Goal: Entertainment & Leisure: Consume media (video, audio)

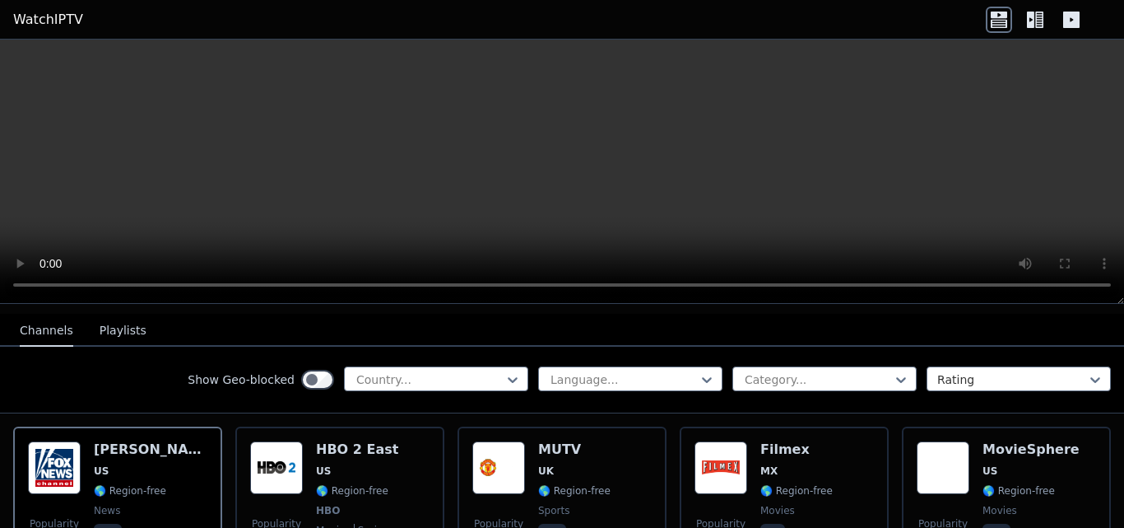
scroll to position [165, 0]
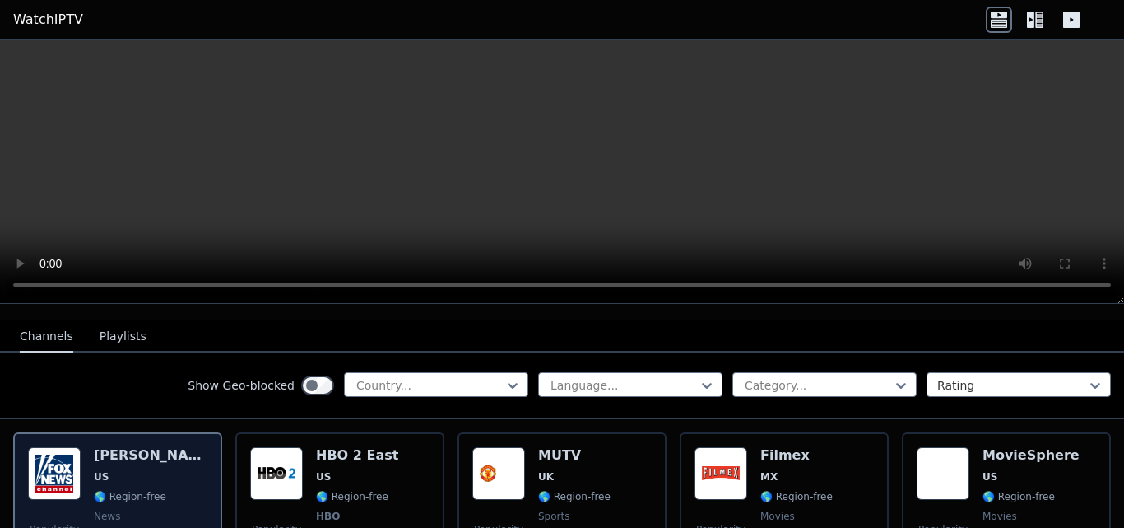
click at [133, 447] on h6 "[PERSON_NAME]" at bounding box center [151, 455] width 114 height 16
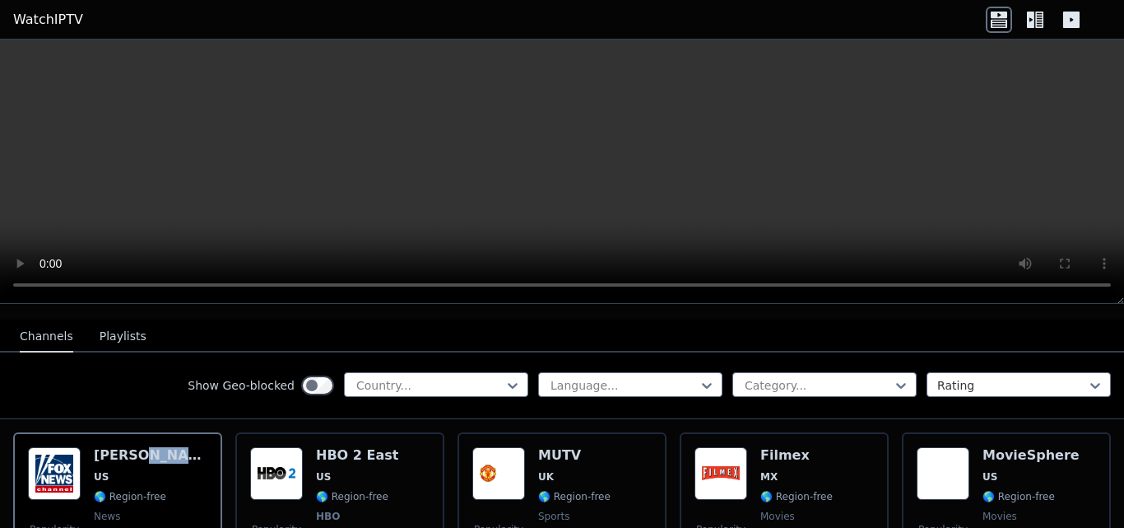
drag, startPoint x: 133, startPoint y: 435, endPoint x: 164, endPoint y: 413, distance: 37.7
click at [1007, 19] on icon at bounding box center [999, 20] width 26 height 26
click at [1037, 16] on icon at bounding box center [1035, 20] width 26 height 26
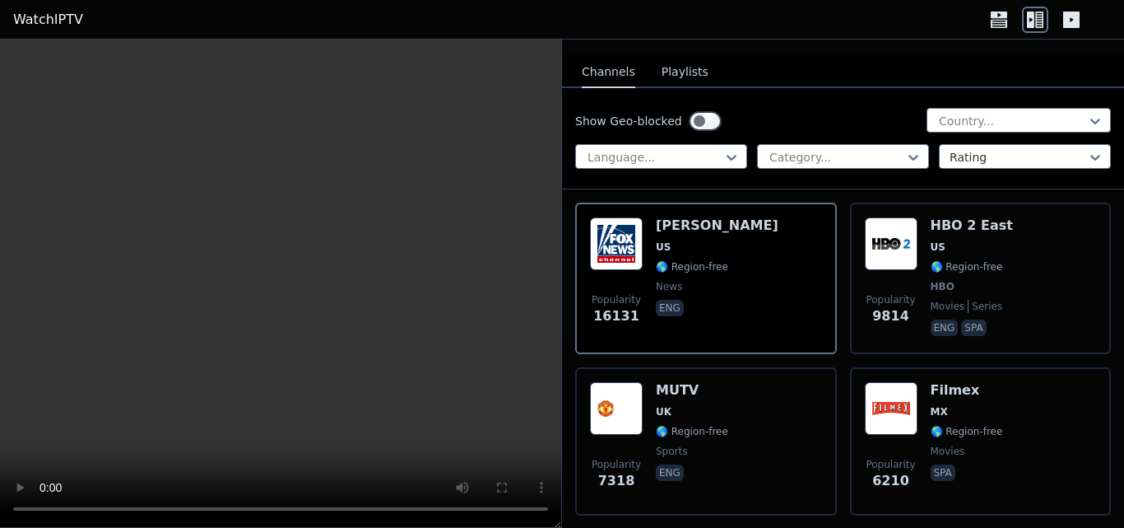
click at [1063, 26] on icon at bounding box center [1071, 20] width 16 height 16
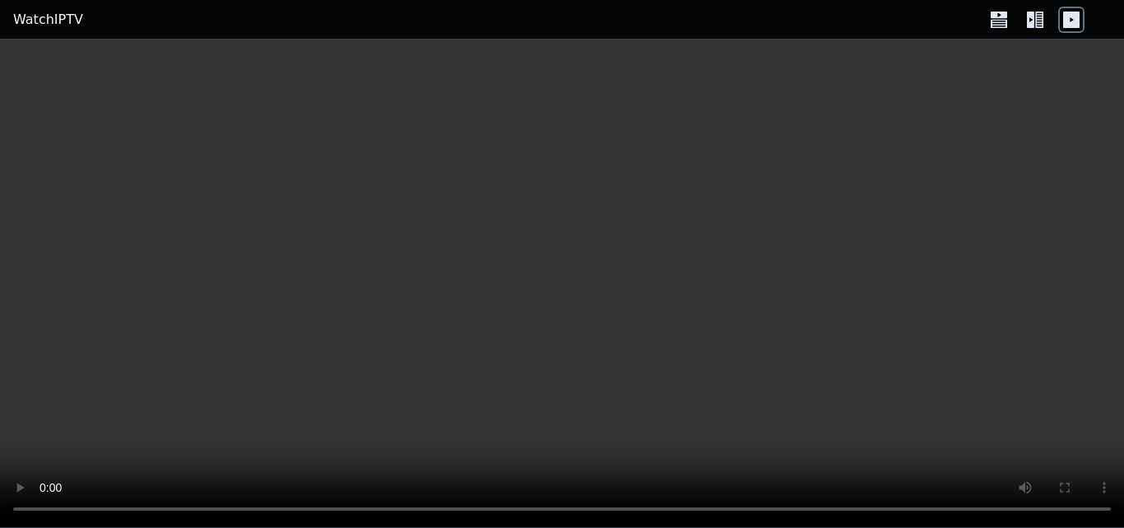
click at [1072, 25] on icon at bounding box center [1071, 20] width 16 height 16
click at [1045, 22] on icon at bounding box center [1035, 20] width 26 height 26
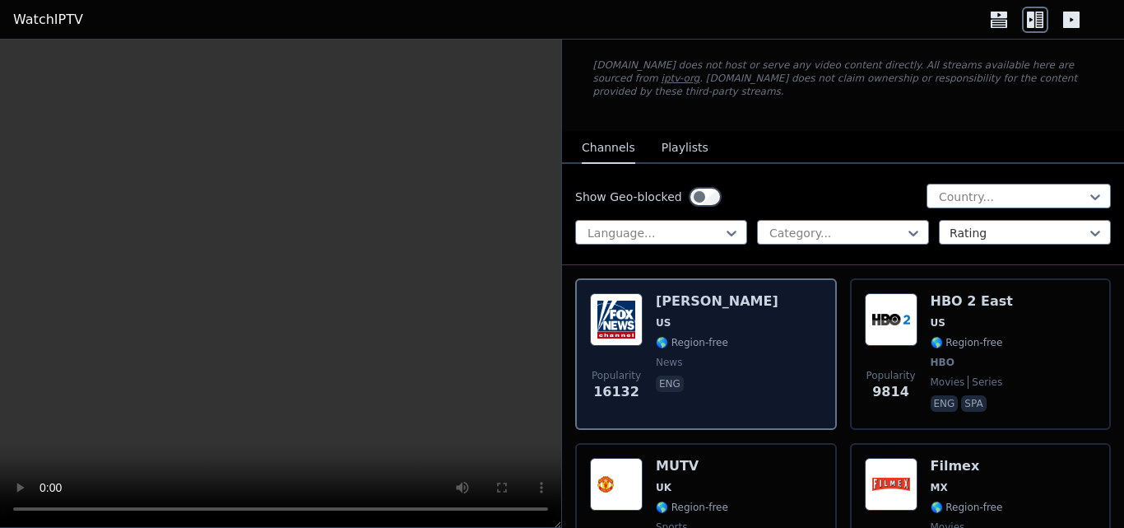
scroll to position [82, 0]
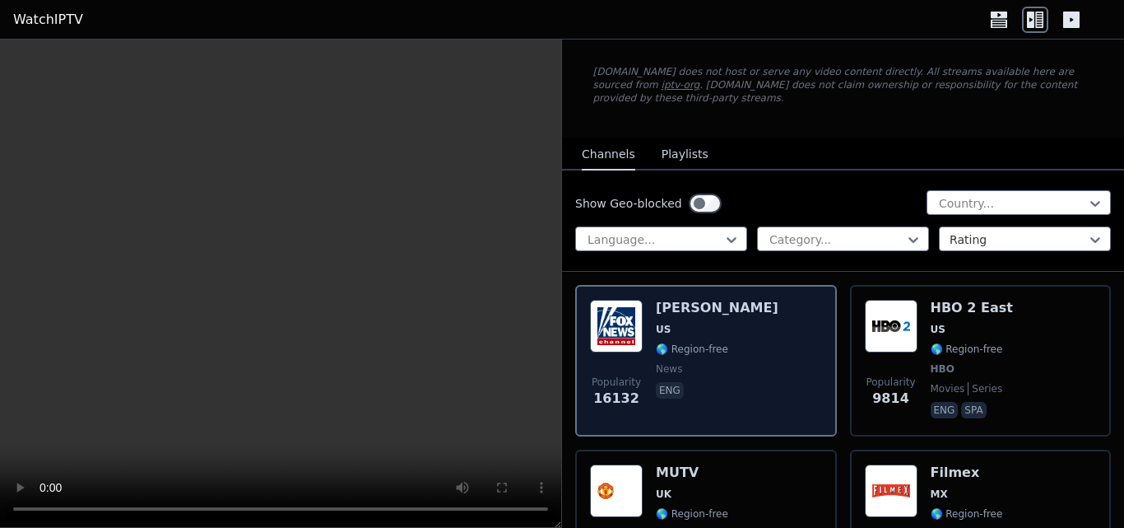
click at [747, 285] on div "Popularity 16132 [PERSON_NAME] US 🌎 Region-free news eng" at bounding box center [706, 360] width 262 height 151
click at [744, 324] on div "[PERSON_NAME] US 🌎 Region-free news eng" at bounding box center [717, 361] width 123 height 122
click at [737, 347] on div "[PERSON_NAME] US 🌎 Region-free news eng" at bounding box center [717, 361] width 123 height 122
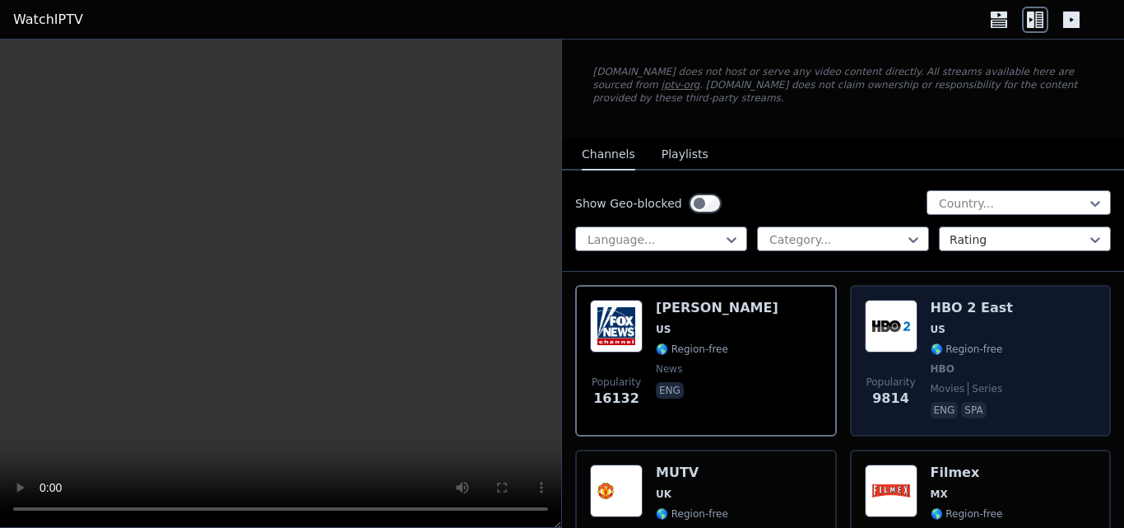
click at [940, 363] on div "HBO 2 East US 🌎 Region-free HBO movies series eng spa" at bounding box center [972, 361] width 82 height 122
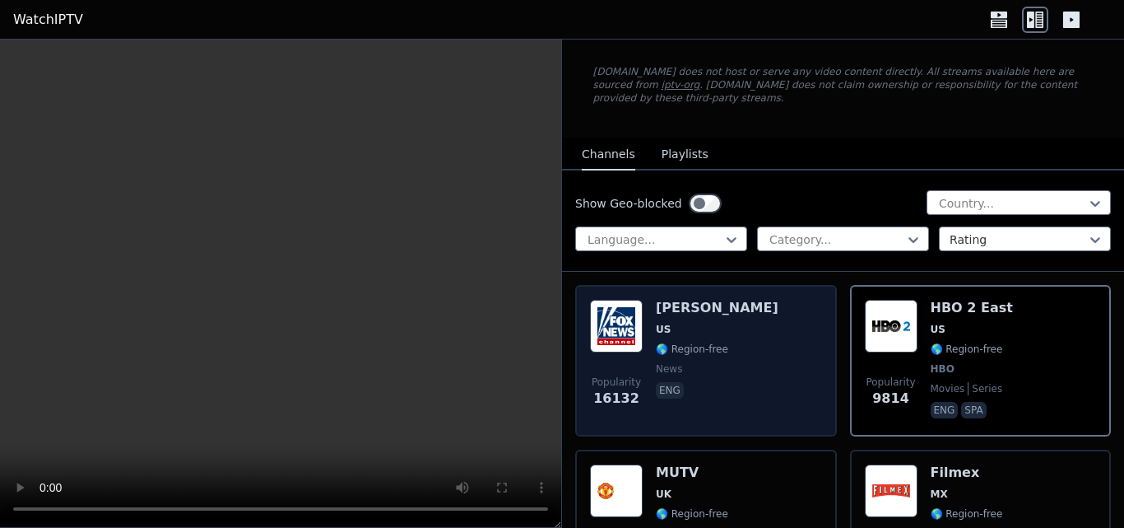
click at [717, 382] on span "eng" at bounding box center [717, 392] width 123 height 20
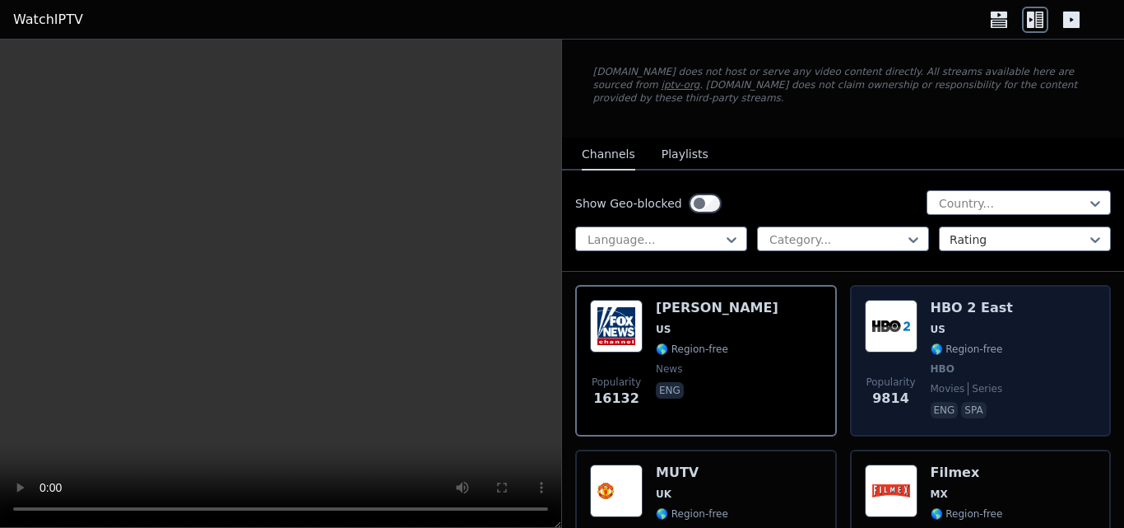
click at [931, 308] on div "HBO 2 East US 🌎 Region-free HBO movies series eng spa" at bounding box center [972, 361] width 82 height 122
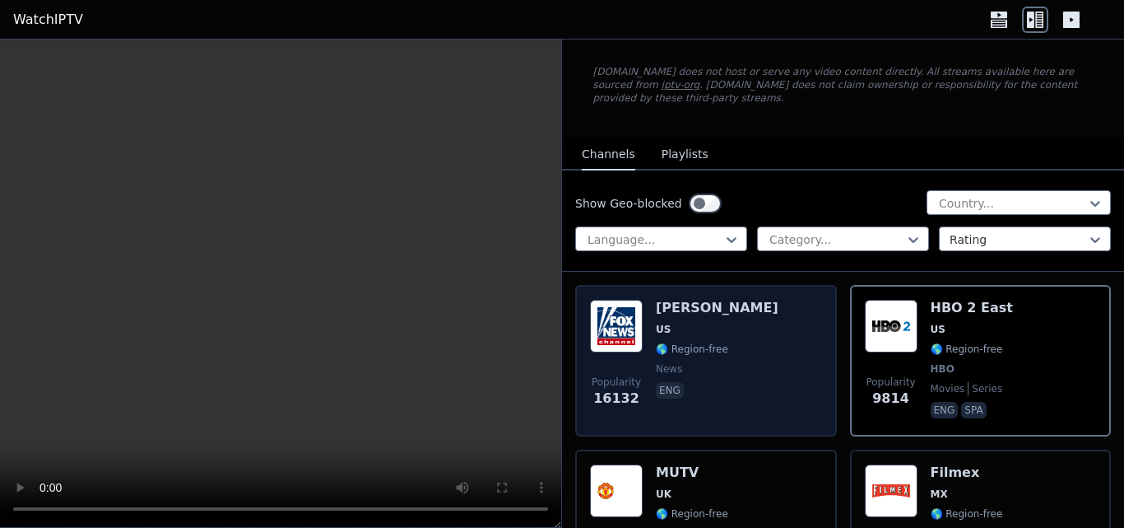
click at [779, 315] on div "Popularity 16132 [PERSON_NAME] US 🌎 Region-free news eng" at bounding box center [706, 361] width 232 height 122
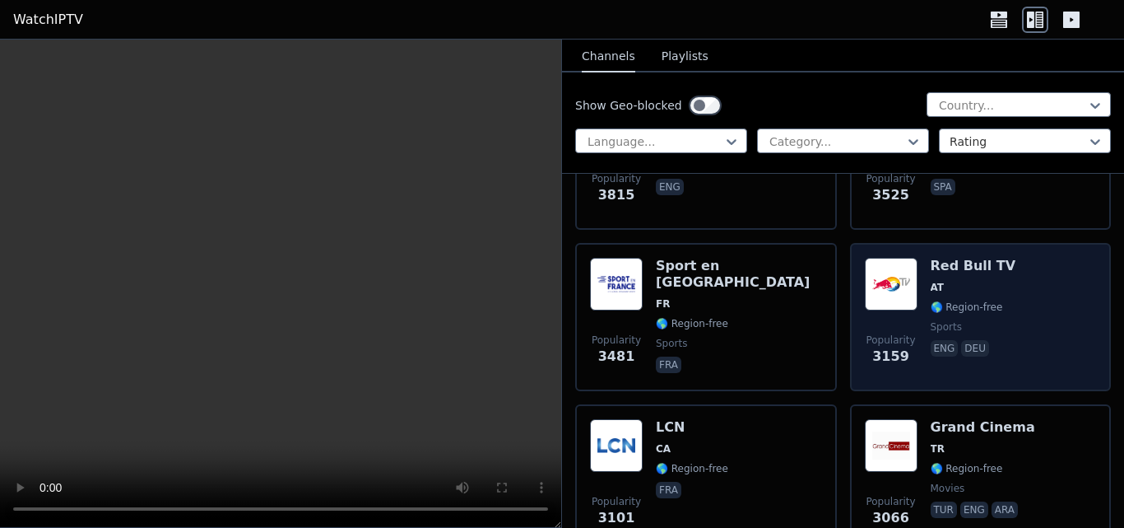
scroll to position [905, 0]
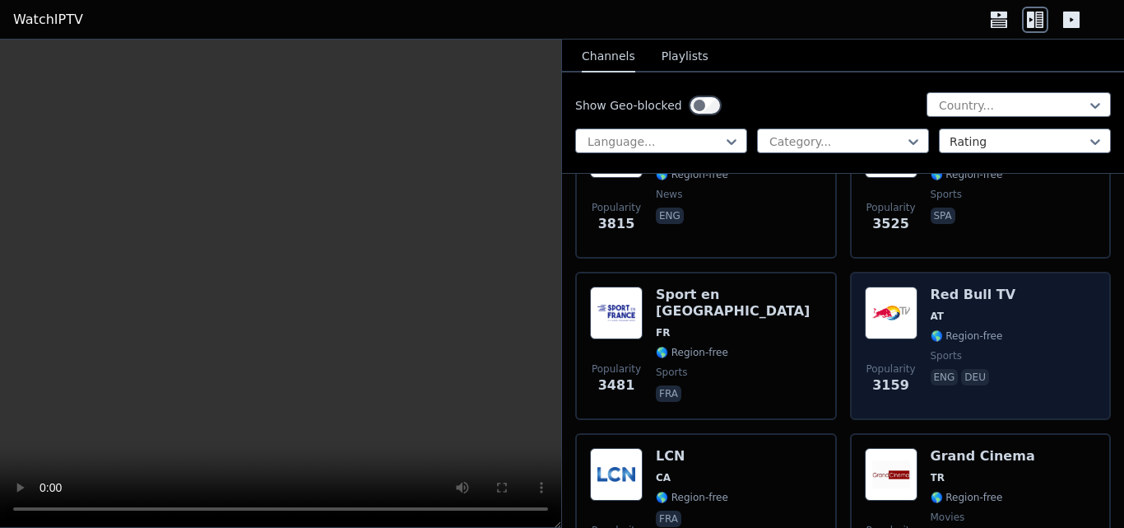
click at [938, 349] on span "sports" at bounding box center [946, 355] width 31 height 13
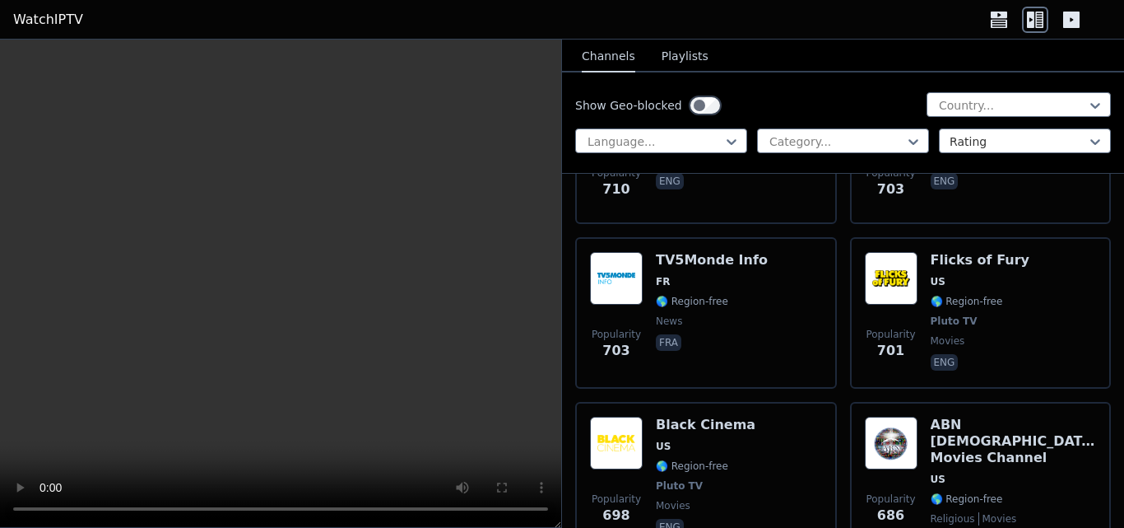
scroll to position [9877, 0]
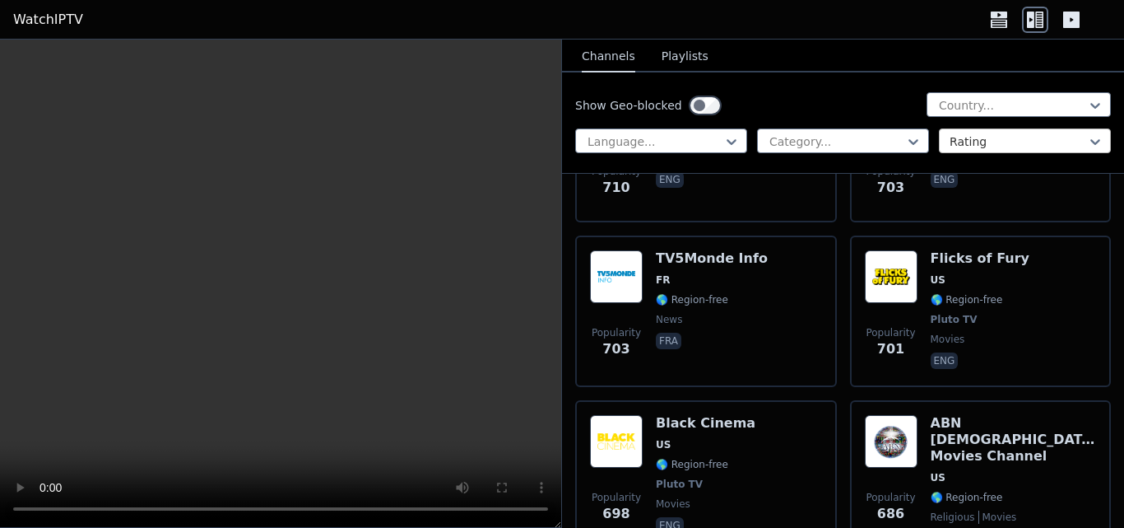
click at [939, 133] on div "Rating" at bounding box center [1025, 140] width 172 height 25
click at [662, 55] on button "Playlists" at bounding box center [685, 56] width 47 height 31
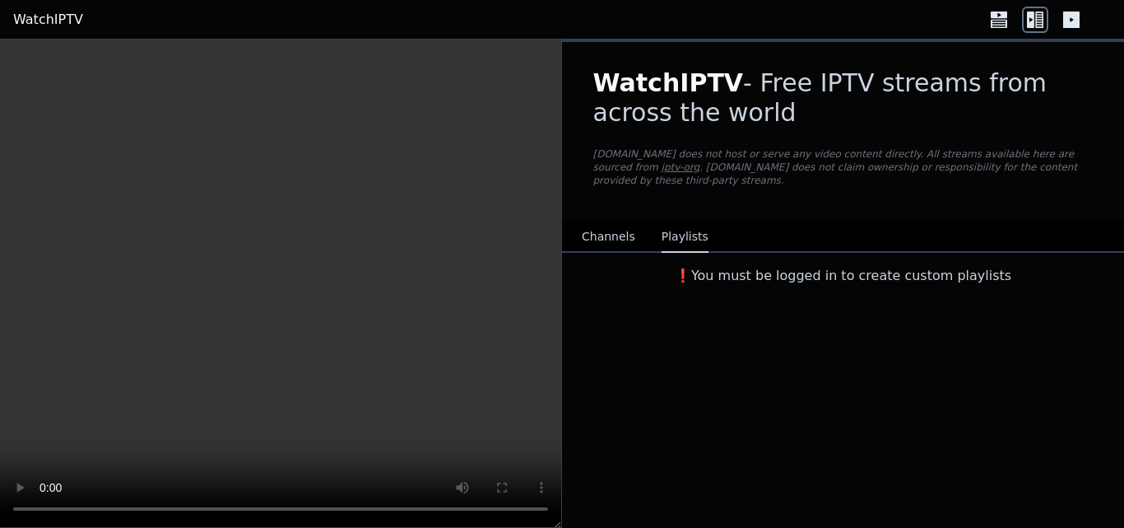
scroll to position [0, 0]
click at [599, 226] on button "Channels" at bounding box center [609, 236] width 54 height 31
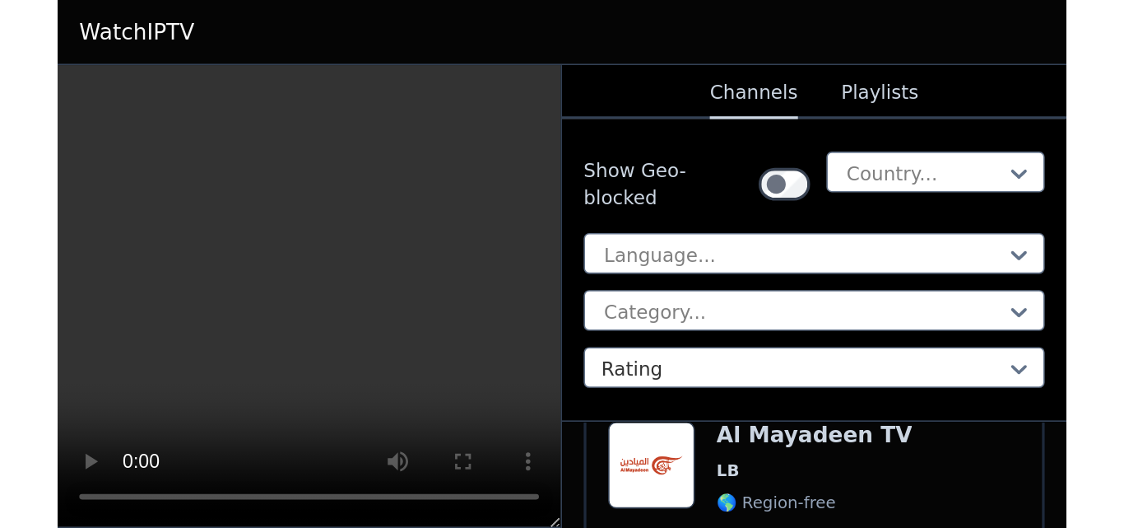
scroll to position [20117, 0]
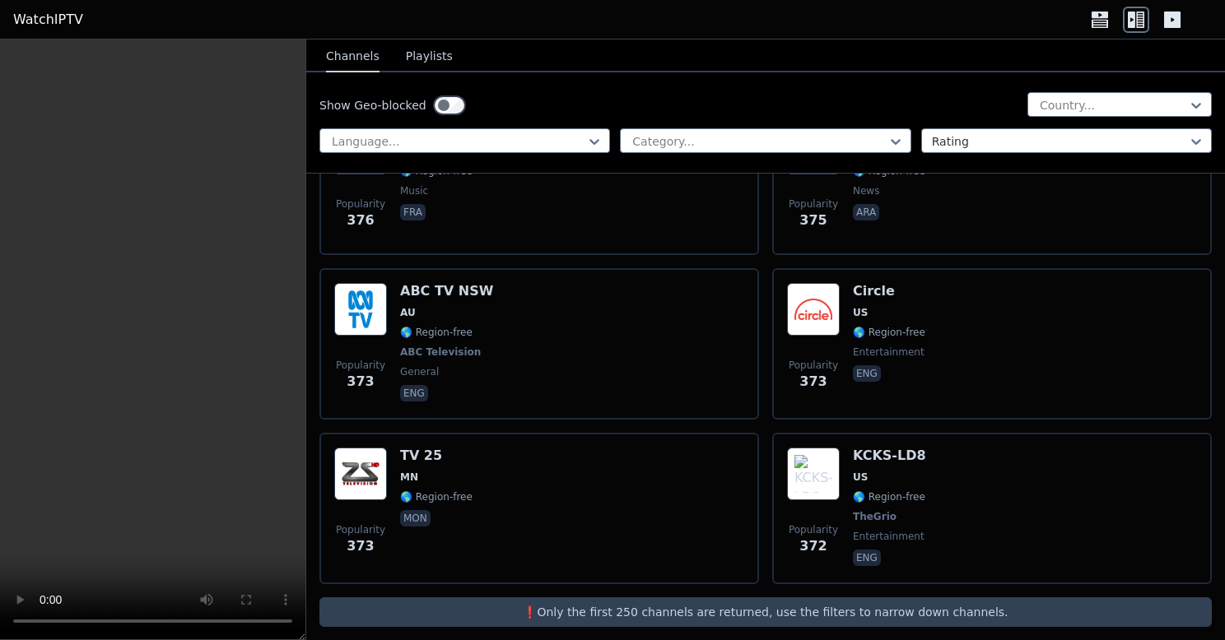
click at [739, 500] on div "Popularity 373 TV 25 MN 🌎 Region-free mon" at bounding box center [539, 509] width 410 height 122
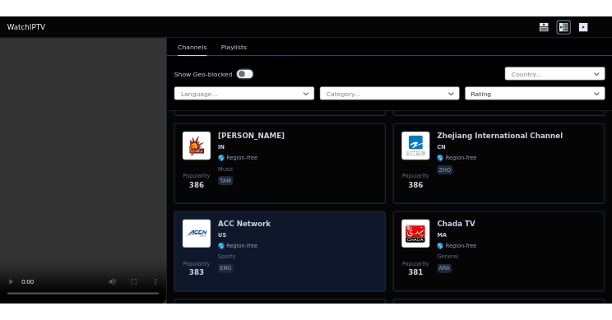
scroll to position [19489, 0]
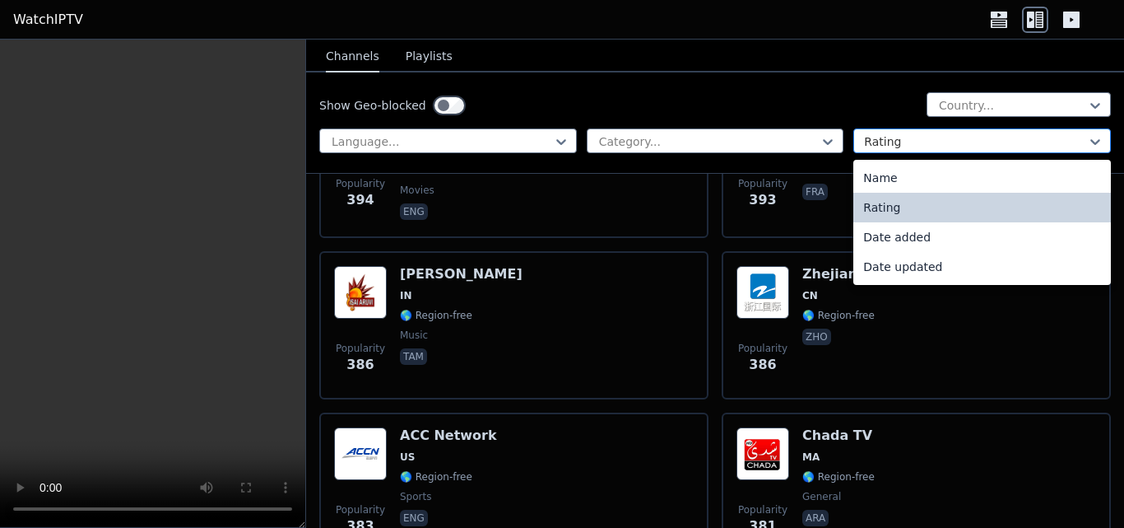
click at [877, 145] on div at bounding box center [975, 141] width 223 height 16
click at [868, 151] on div "Rating" at bounding box center [983, 140] width 258 height 25
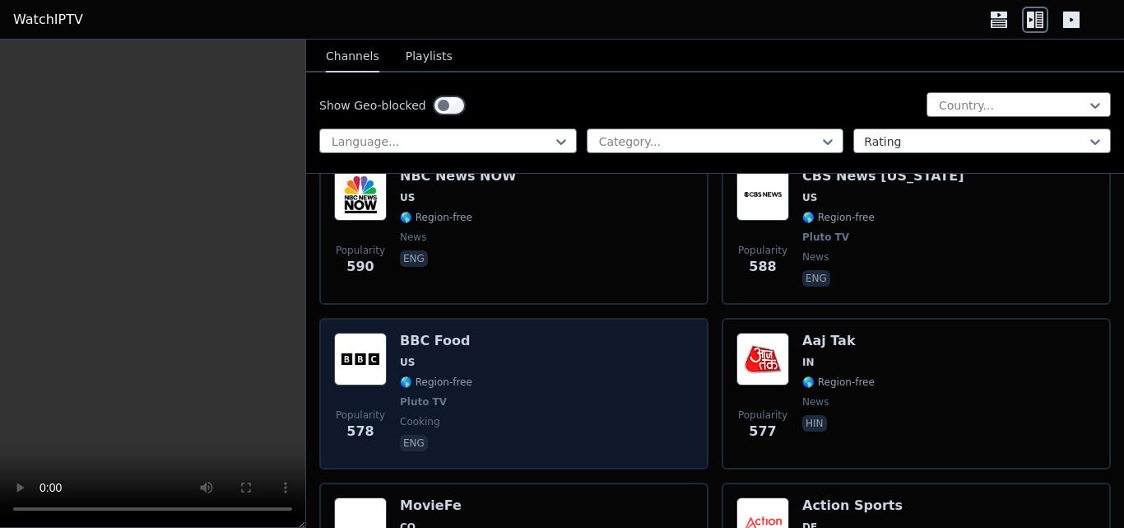
scroll to position [12904, 0]
click at [455, 414] on span "cooking" at bounding box center [436, 420] width 72 height 13
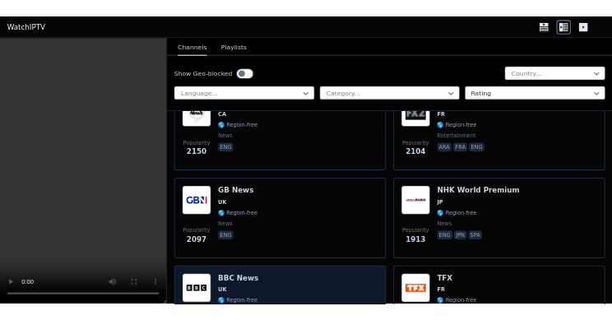
scroll to position [2203, 0]
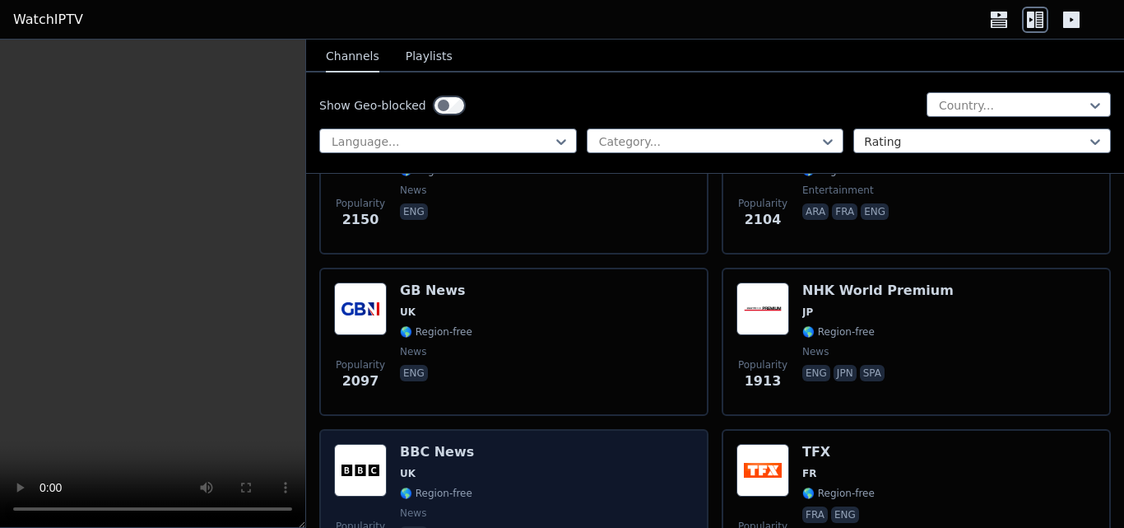
click at [463, 452] on div "BBC News UK 🌎 Region-free news eng" at bounding box center [437, 503] width 74 height 119
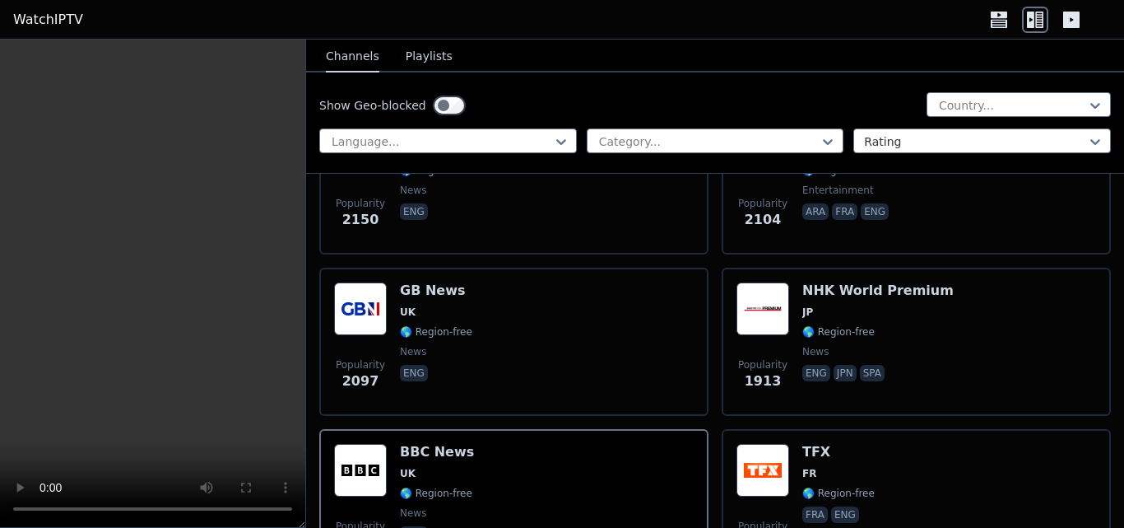
drag, startPoint x: 92, startPoint y: 375, endPoint x: 53, endPoint y: 306, distance: 78.9
drag, startPoint x: 170, startPoint y: 271, endPoint x: 47, endPoint y: 202, distance: 141.5
click at [47, 202] on video at bounding box center [152, 284] width 305 height 488
click at [100, 342] on video at bounding box center [152, 284] width 305 height 488
